Goal: Task Accomplishment & Management: Manage account settings

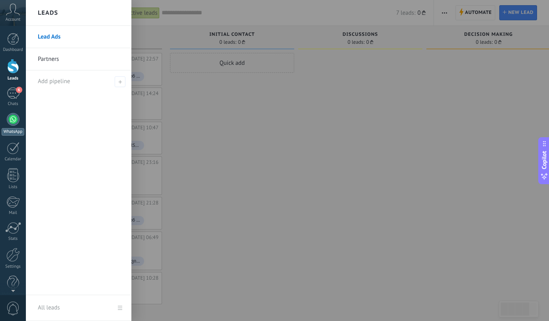
click at [16, 119] on div at bounding box center [13, 119] width 13 height 13
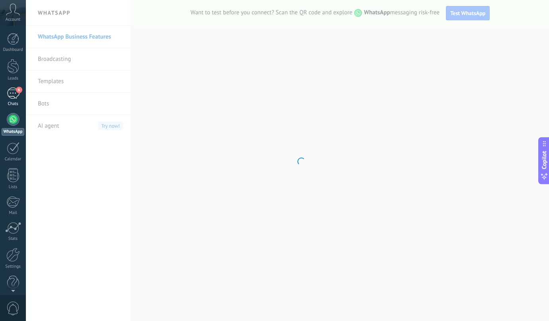
click at [16, 89] on div "6" at bounding box center [13, 94] width 13 height 12
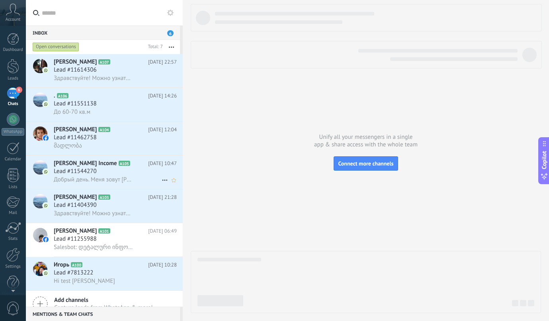
click at [98, 177] on div "Добрый день. Меня зовут [PERSON_NAME]. Вы интересовались покупкой таунхауса в […" at bounding box center [115, 180] width 123 height 8
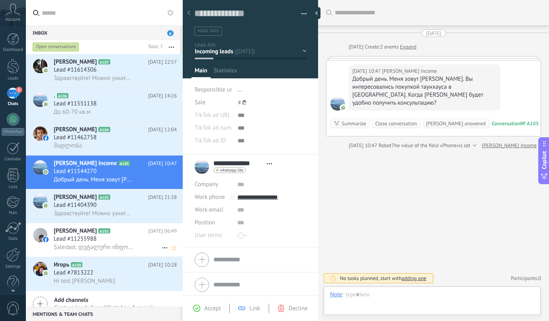
scroll to position [12, 0]
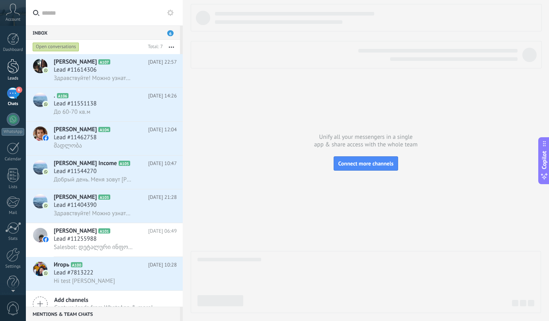
click at [17, 65] on div at bounding box center [13, 66] width 12 height 15
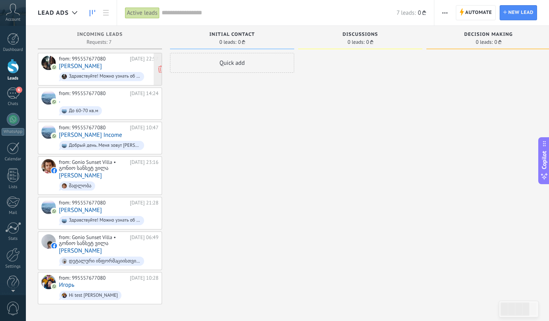
click at [76, 66] on link "[PERSON_NAME]" at bounding box center [80, 66] width 43 height 7
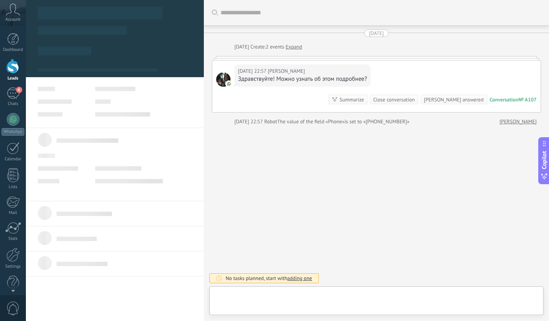
type textarea "**********"
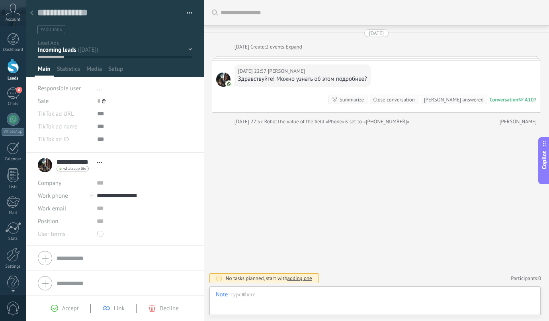
click at [33, 17] on div at bounding box center [31, 14] width 11 height 16
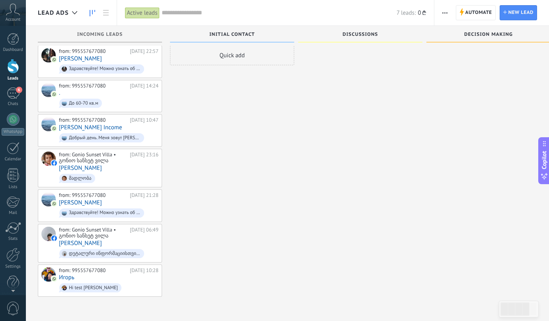
scroll to position [14, 0]
